Goal: Task Accomplishment & Management: Use online tool/utility

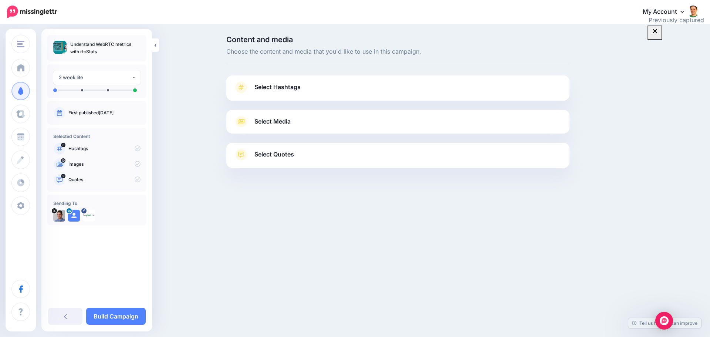
click at [252, 81] on link "Select Hashtags" at bounding box center [398, 90] width 328 height 19
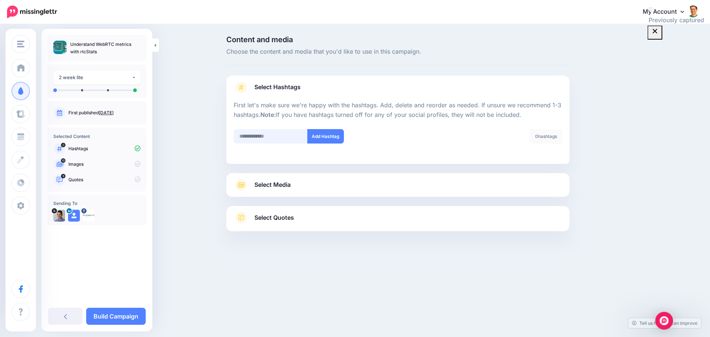
click at [292, 137] on input "text" at bounding box center [271, 136] width 74 height 14
type input "******"
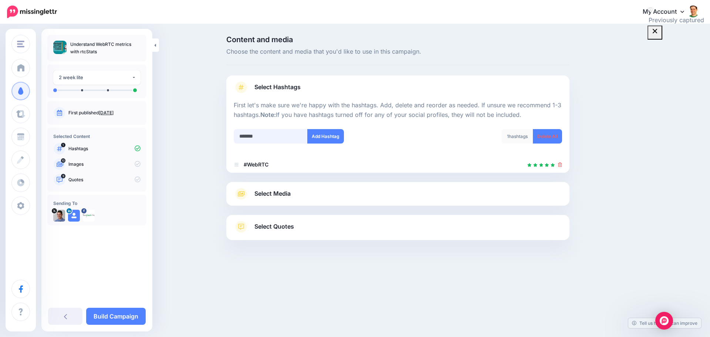
type input "********"
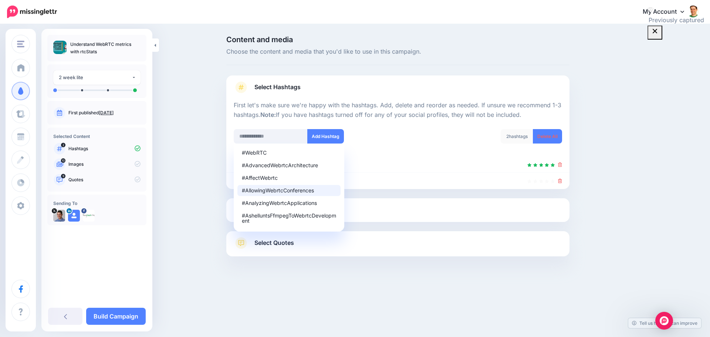
drag, startPoint x: 376, startPoint y: 193, endPoint x: 375, endPoint y: 199, distance: 6.7
click at [376, 197] on div at bounding box center [397, 193] width 343 height 9
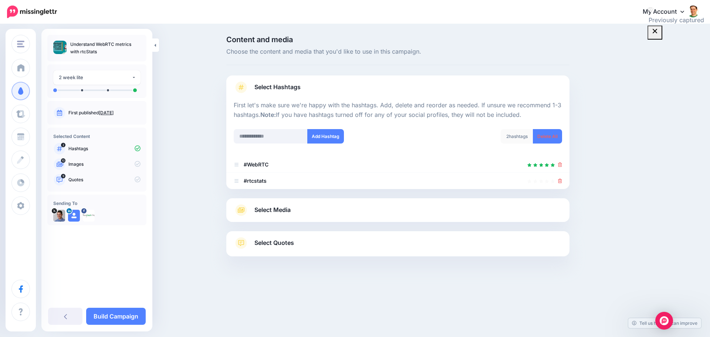
click at [374, 203] on div "Select Media Next, let's make sure we have the best media for this campaign. De…" at bounding box center [397, 210] width 343 height 24
click at [283, 211] on span "Select Media" at bounding box center [272, 210] width 36 height 10
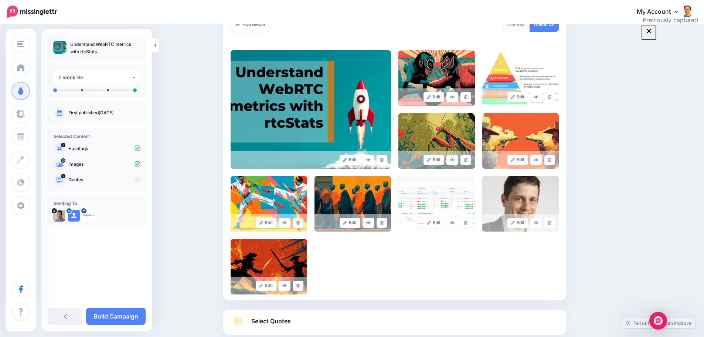
scroll to position [148, 0]
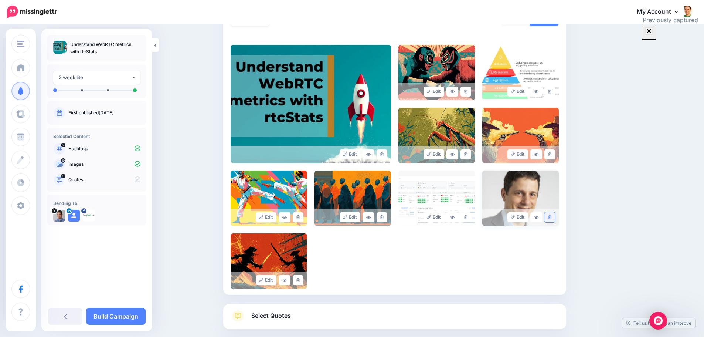
click at [551, 215] on link at bounding box center [549, 217] width 11 height 10
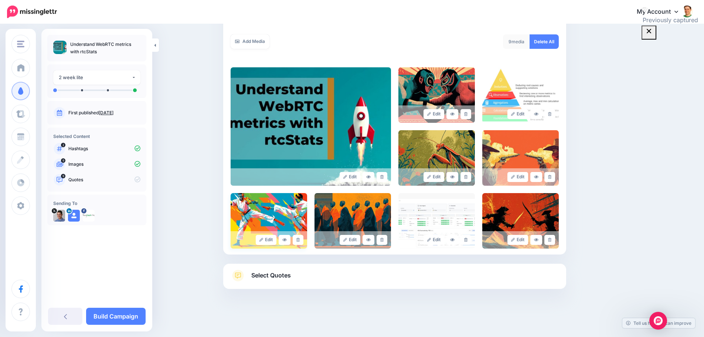
scroll to position [125, 0]
click at [268, 273] on span "Select Quotes" at bounding box center [271, 275] width 40 height 10
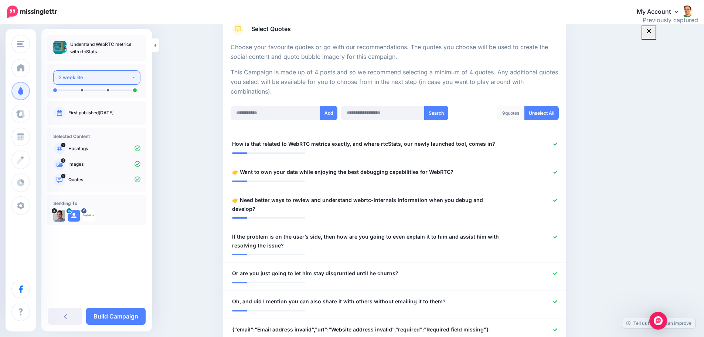
click at [123, 82] on button "2 week lite" at bounding box center [96, 77] width 87 height 14
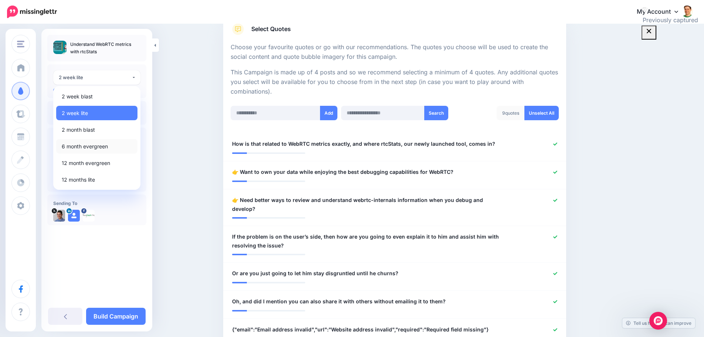
click at [102, 139] on link "6 month evergreen" at bounding box center [96, 146] width 81 height 14
select select "*****"
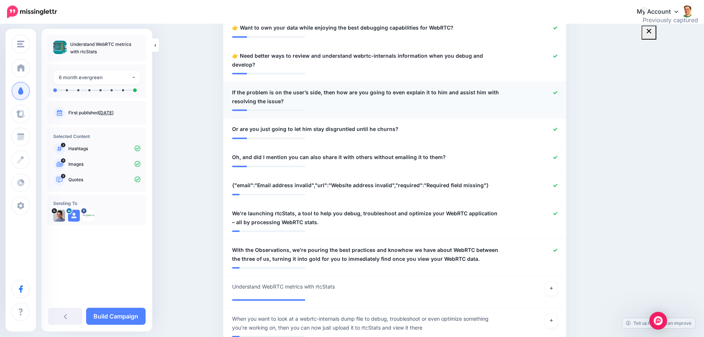
scroll to position [159, 0]
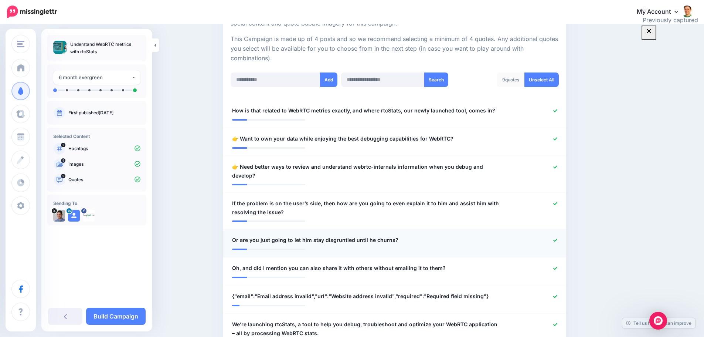
click at [557, 238] on icon at bounding box center [555, 239] width 4 height 3
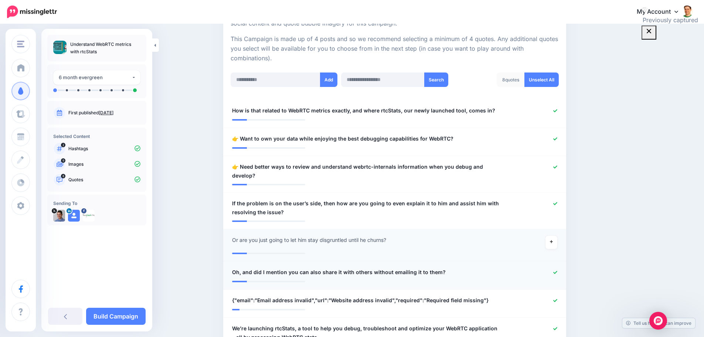
click at [557, 270] on link at bounding box center [555, 272] width 4 height 5
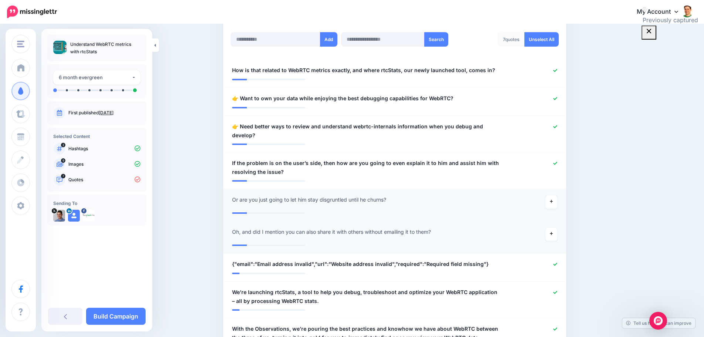
scroll to position [232, 0]
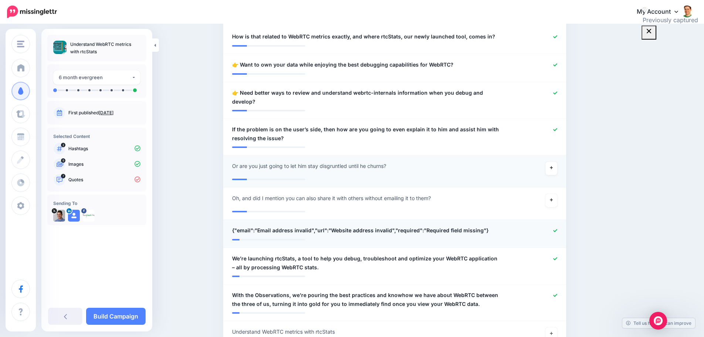
click at [557, 228] on icon at bounding box center [555, 230] width 4 height 4
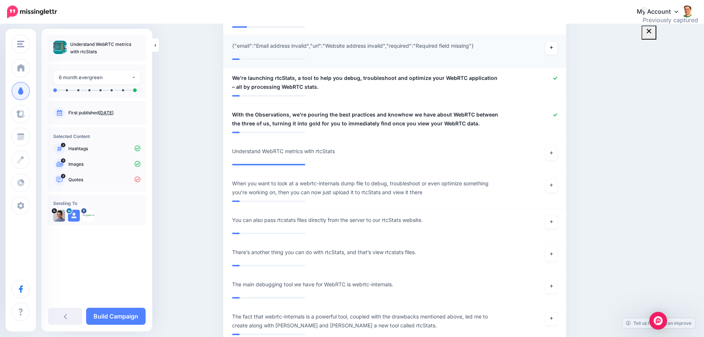
scroll to position [417, 0]
click at [553, 150] on icon at bounding box center [551, 152] width 3 height 4
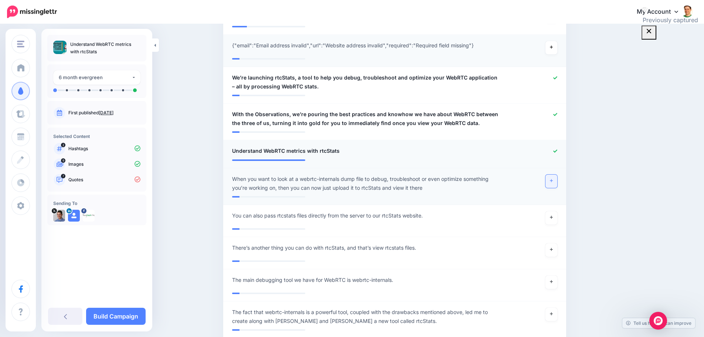
click at [551, 174] on link at bounding box center [551, 180] width 12 height 13
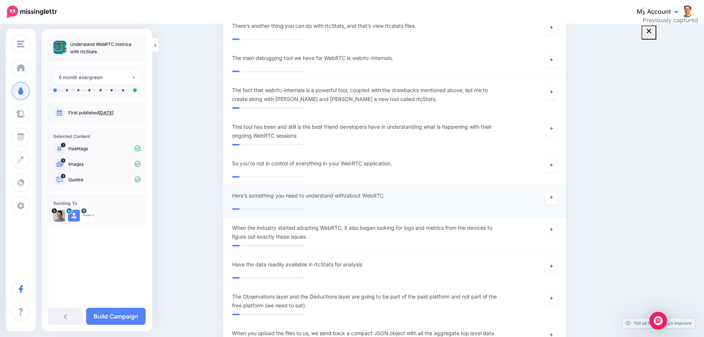
scroll to position [676, 0]
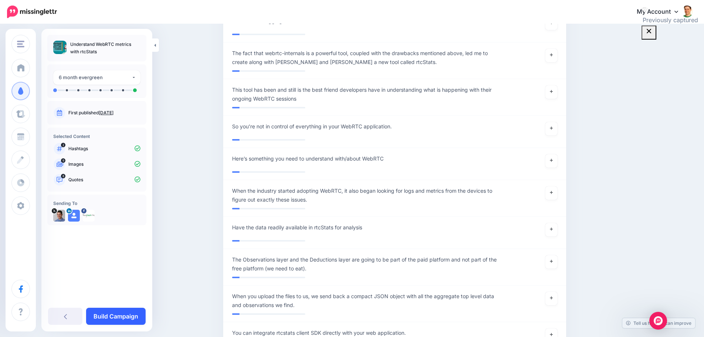
click at [123, 316] on link "Build Campaign" at bounding box center [115, 315] width 59 height 17
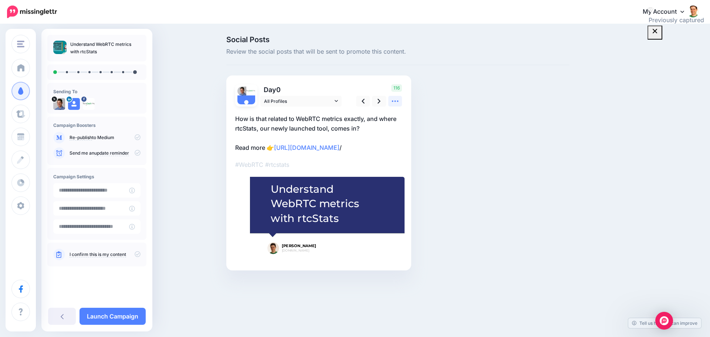
click at [394, 103] on icon at bounding box center [395, 101] width 8 height 8
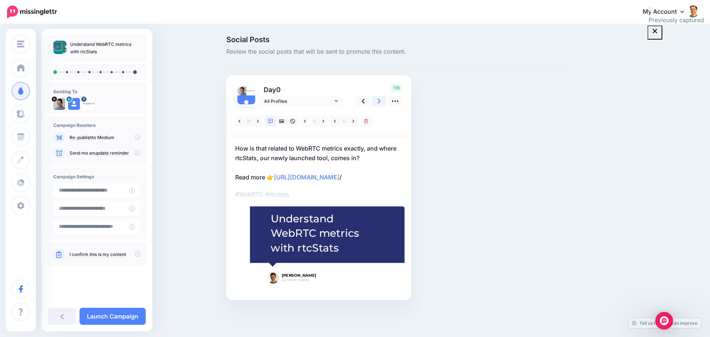
click at [376, 101] on link at bounding box center [379, 101] width 14 height 11
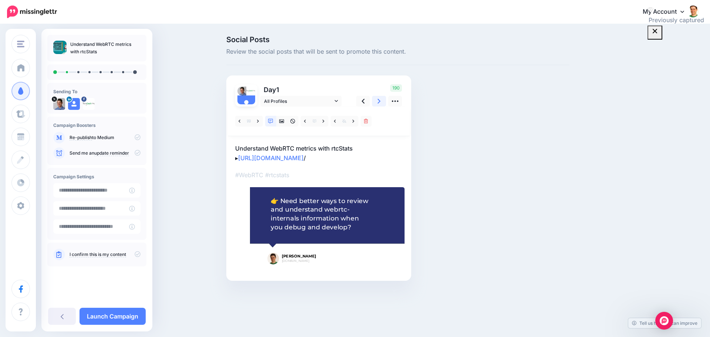
click at [376, 101] on link at bounding box center [379, 101] width 14 height 11
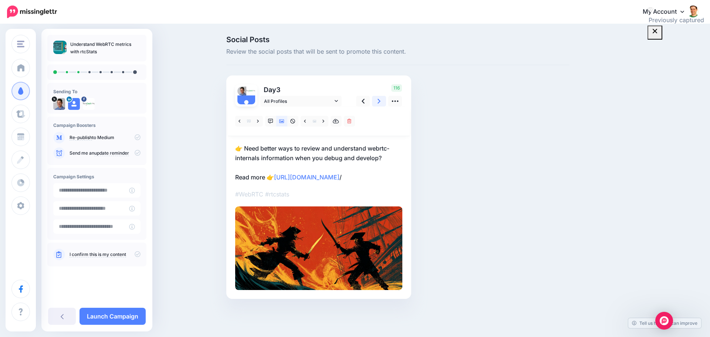
click at [376, 101] on link at bounding box center [379, 101] width 14 height 11
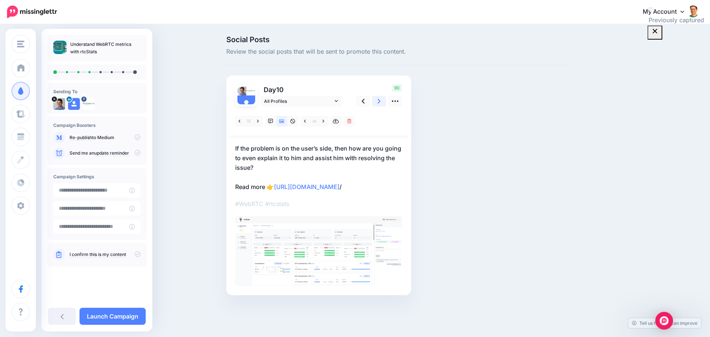
click at [376, 101] on link at bounding box center [379, 101] width 14 height 11
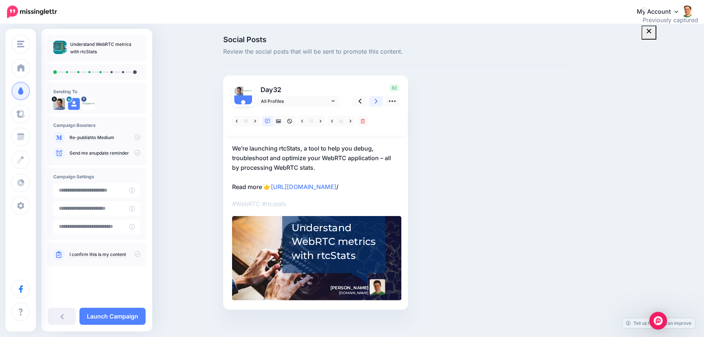
click at [376, 101] on link at bounding box center [376, 101] width 14 height 11
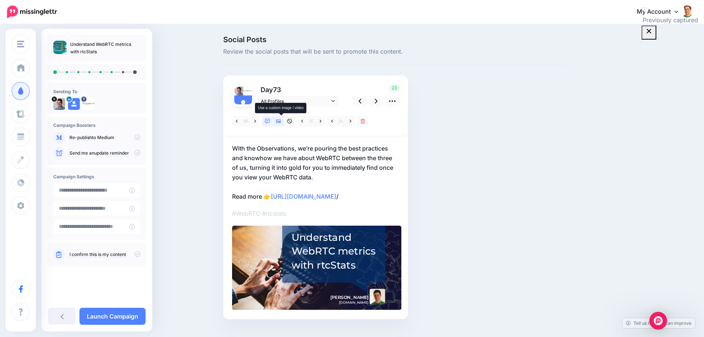
click at [280, 123] on icon at bounding box center [278, 121] width 5 height 5
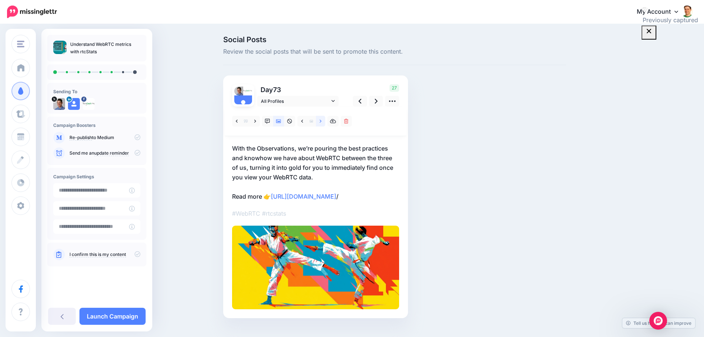
click at [324, 120] on link at bounding box center [320, 121] width 9 height 11
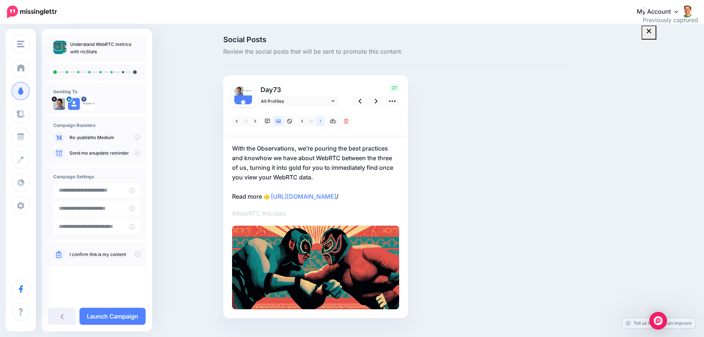
click at [324, 120] on link at bounding box center [320, 121] width 9 height 11
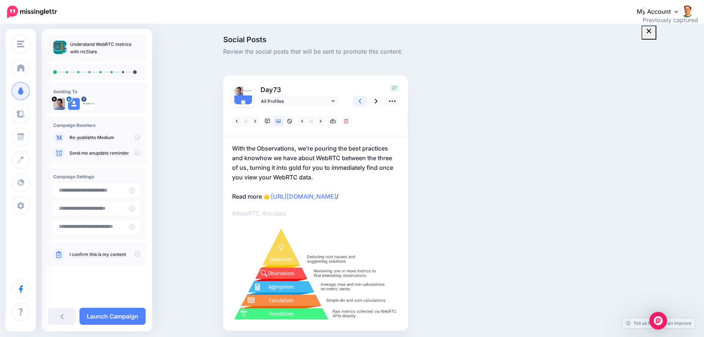
click at [360, 102] on link at bounding box center [360, 101] width 14 height 11
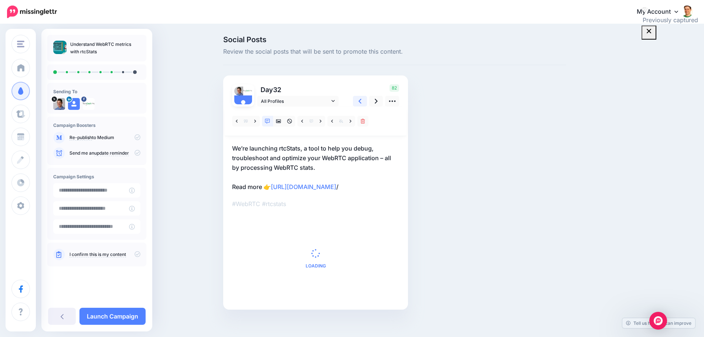
click at [360, 102] on link at bounding box center [360, 101] width 14 height 11
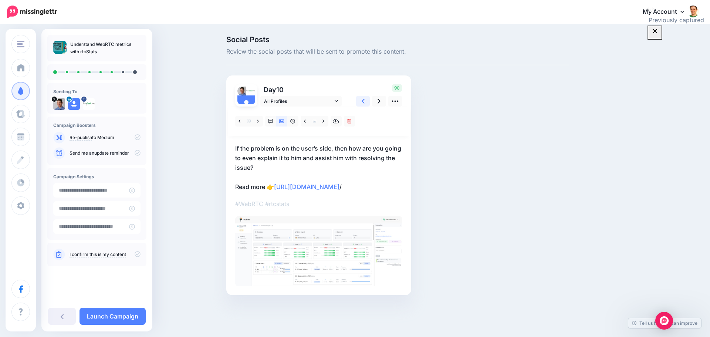
click at [360, 102] on link at bounding box center [363, 101] width 14 height 11
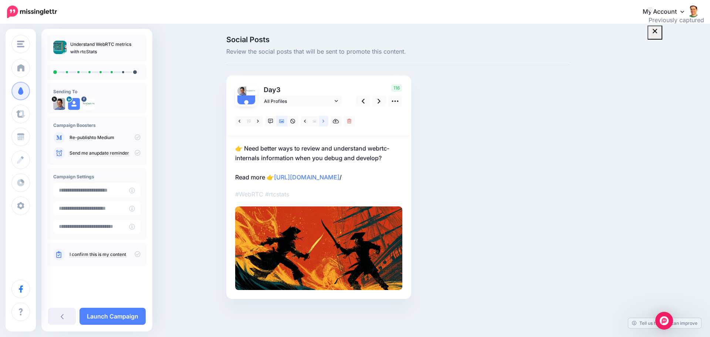
click at [321, 123] on link at bounding box center [323, 121] width 9 height 11
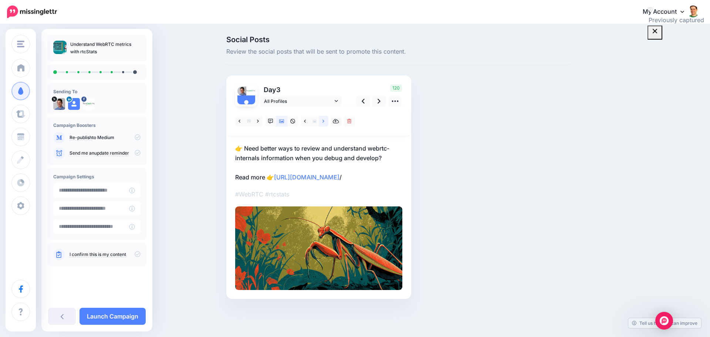
click at [321, 123] on link at bounding box center [323, 121] width 9 height 11
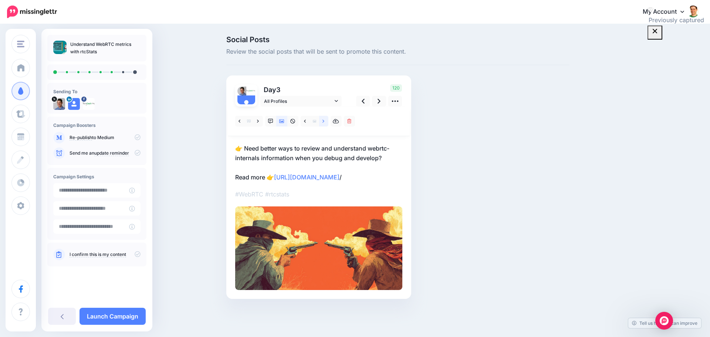
click at [321, 123] on link at bounding box center [323, 121] width 9 height 11
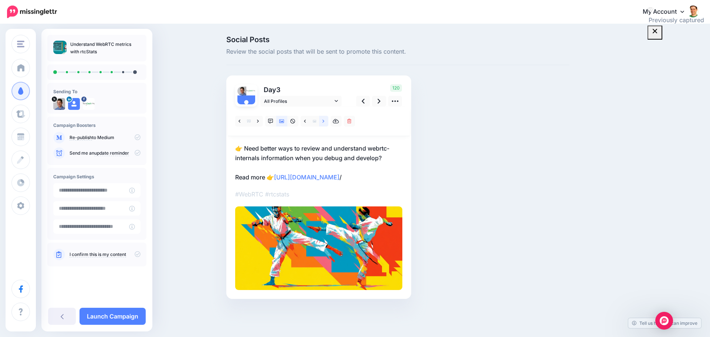
click at [321, 123] on link at bounding box center [323, 121] width 9 height 11
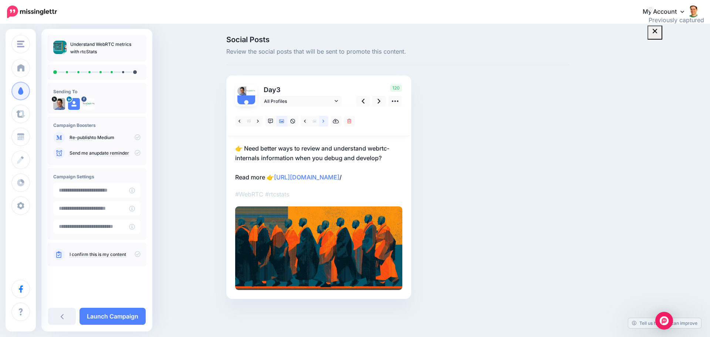
click at [321, 123] on link at bounding box center [323, 121] width 9 height 11
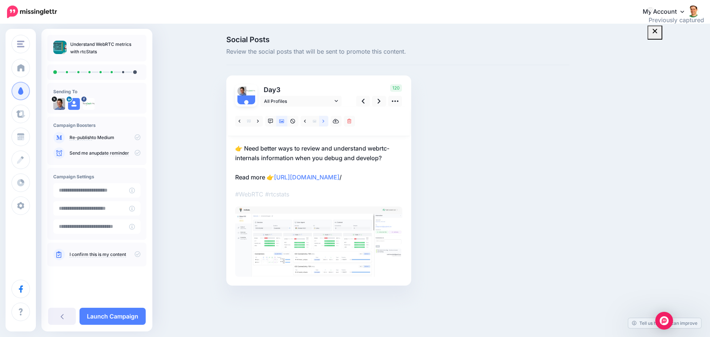
click at [321, 123] on link at bounding box center [323, 121] width 9 height 11
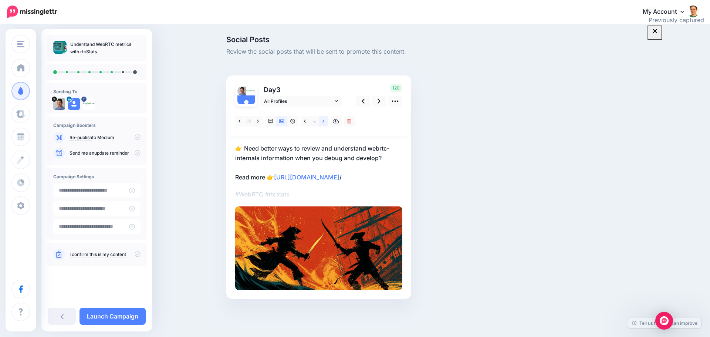
click at [322, 122] on icon at bounding box center [323, 120] width 2 height 3
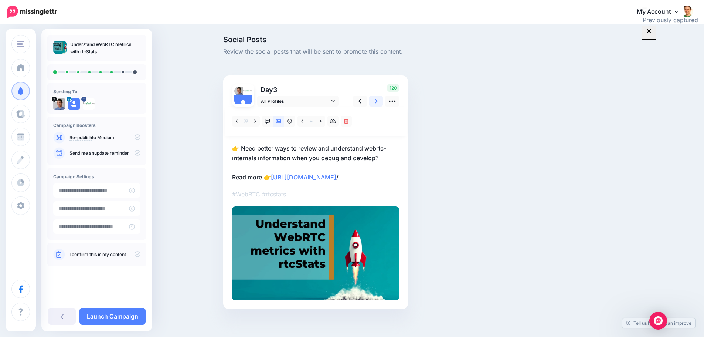
click at [374, 104] on link at bounding box center [376, 101] width 14 height 11
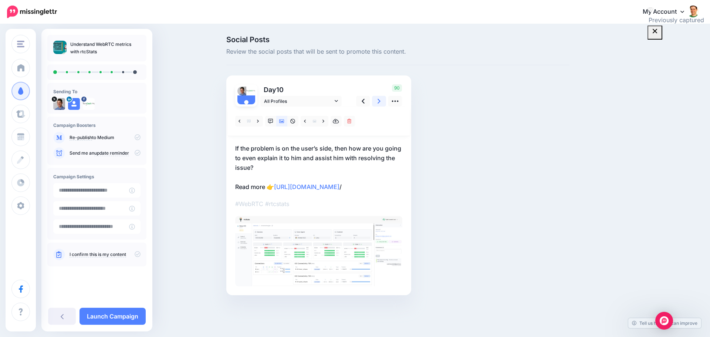
click at [374, 104] on link at bounding box center [379, 101] width 14 height 11
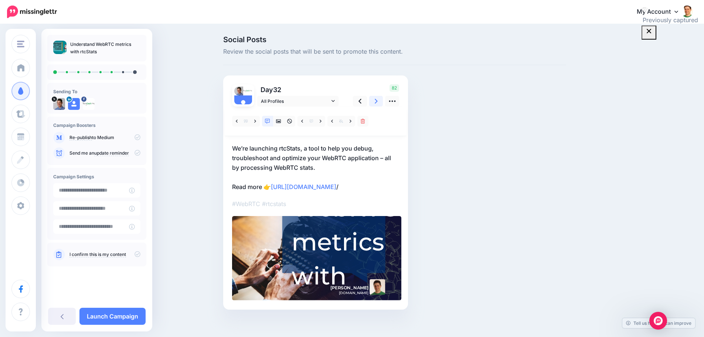
click at [374, 104] on link at bounding box center [376, 101] width 14 height 11
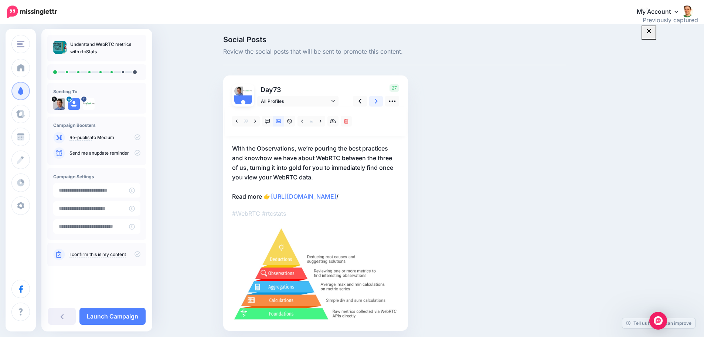
click at [374, 104] on link at bounding box center [376, 101] width 14 height 11
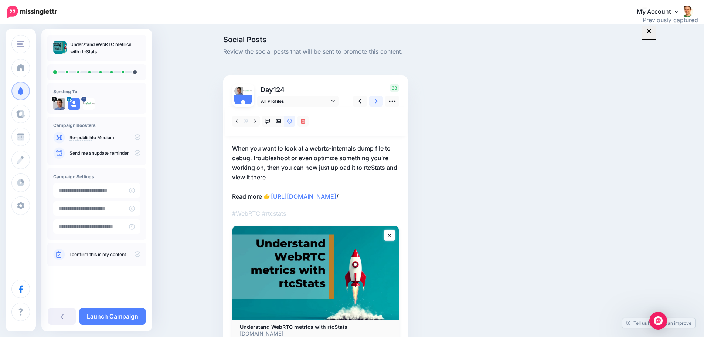
click at [374, 104] on link at bounding box center [376, 101] width 14 height 11
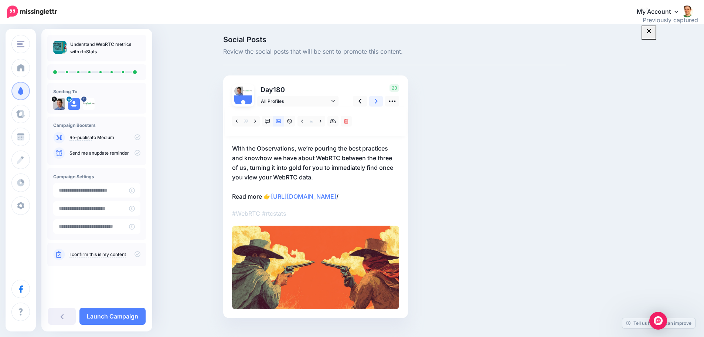
click at [374, 104] on link at bounding box center [376, 101] width 14 height 11
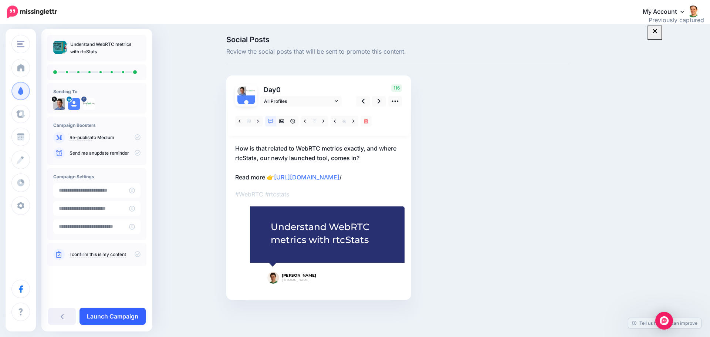
click at [94, 315] on link "Launch Campaign" at bounding box center [112, 315] width 66 height 17
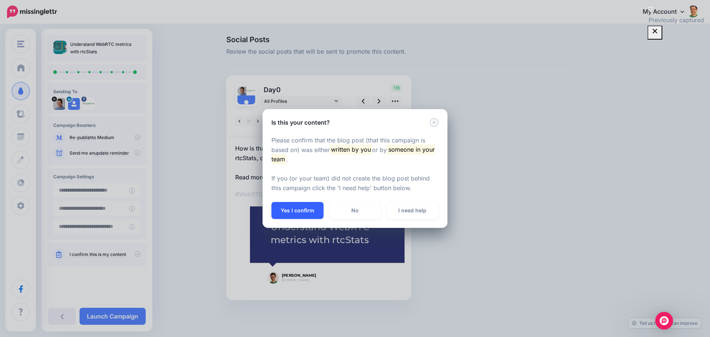
click at [296, 206] on button "Yes I confirm" at bounding box center [297, 210] width 52 height 17
